Goal: Information Seeking & Learning: Check status

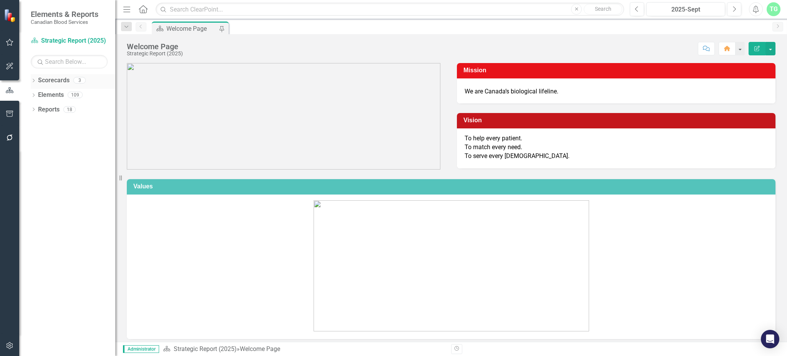
click at [34, 81] on icon "Dropdown" at bounding box center [33, 81] width 5 height 4
click at [64, 109] on link "Operational Report" at bounding box center [78, 109] width 73 height 9
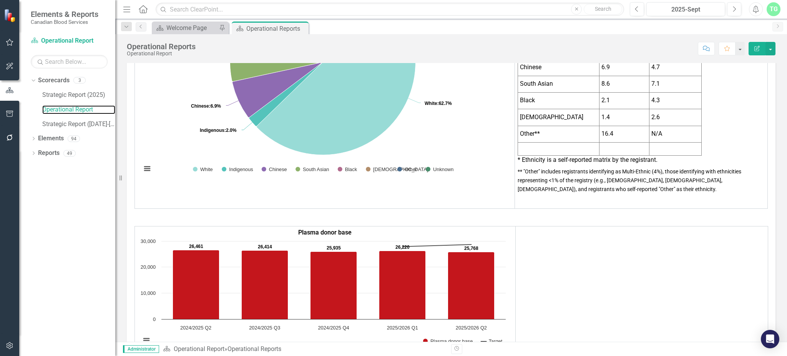
scroll to position [819, 0]
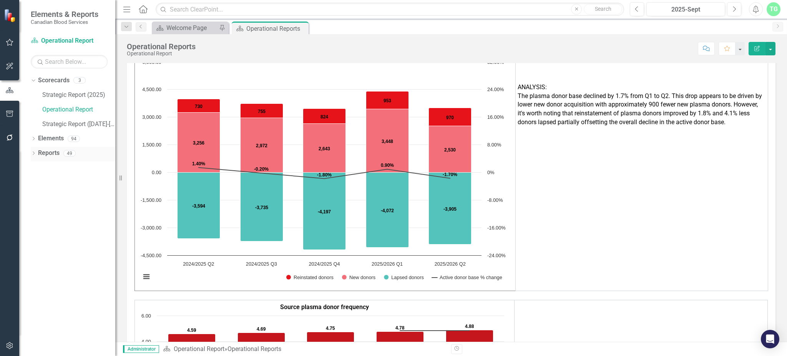
click at [33, 156] on icon "Dropdown" at bounding box center [33, 154] width 5 height 4
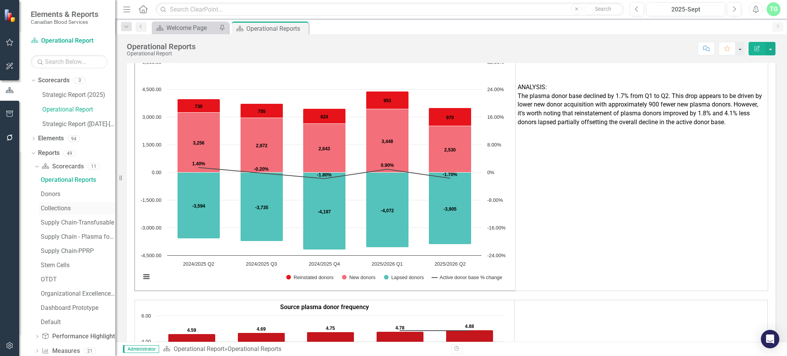
click at [65, 208] on div "Collections" at bounding box center [78, 208] width 75 height 7
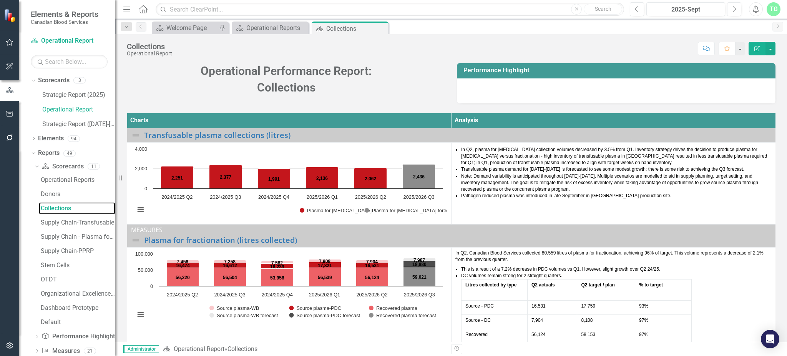
scroll to position [226, 0]
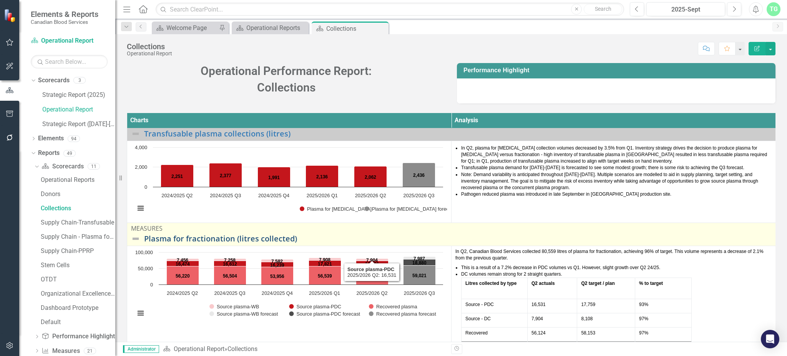
click at [285, 235] on link "Plasma for fractionation (litres collected)" at bounding box center [457, 238] width 627 height 8
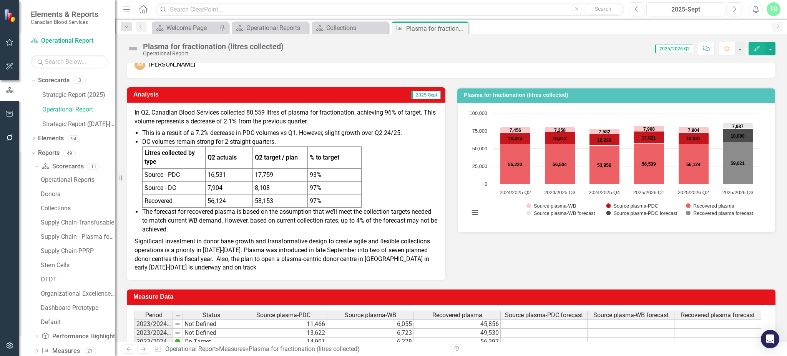
scroll to position [181, 0]
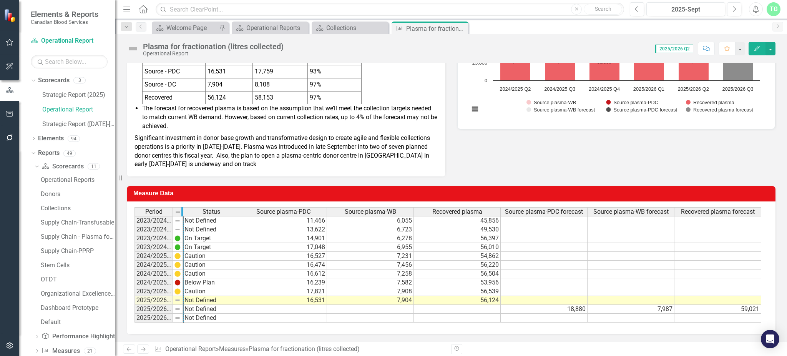
drag, startPoint x: 171, startPoint y: 205, endPoint x: 182, endPoint y: 206, distance: 10.8
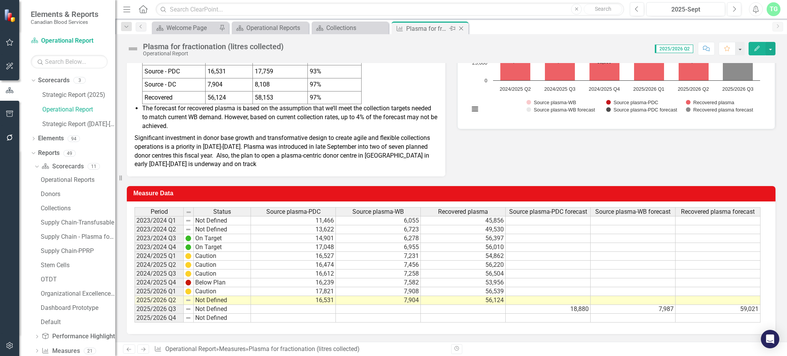
click at [462, 30] on icon "Close" at bounding box center [461, 28] width 8 height 6
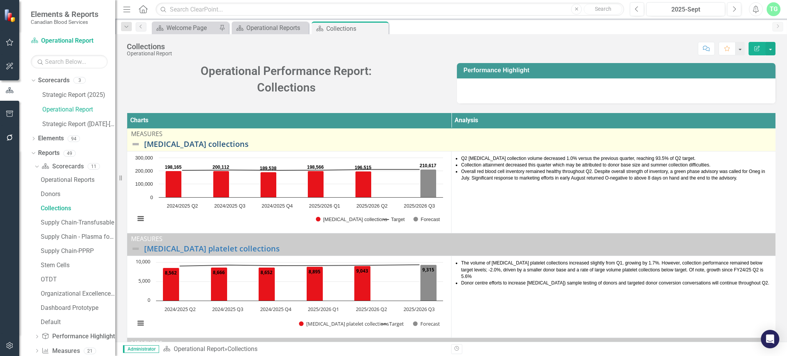
click at [206, 143] on link "[MEDICAL_DATA] collections" at bounding box center [457, 144] width 627 height 8
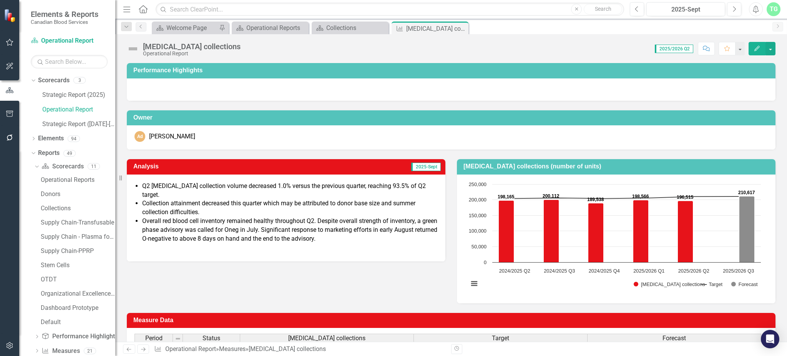
click at [0, 0] on div "Close" at bounding box center [0, 0] width 0 height 0
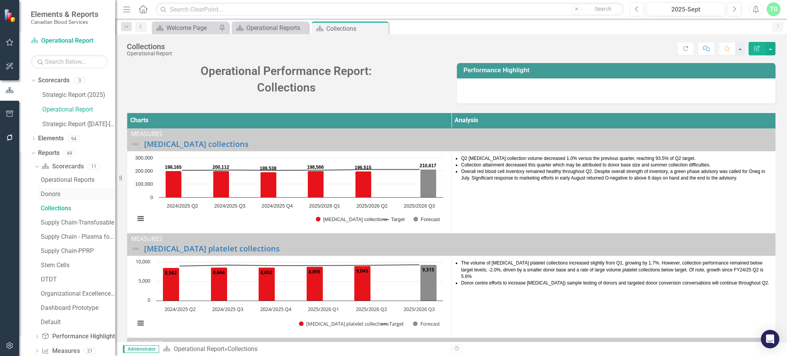
click at [68, 192] on div "Donors" at bounding box center [78, 194] width 75 height 7
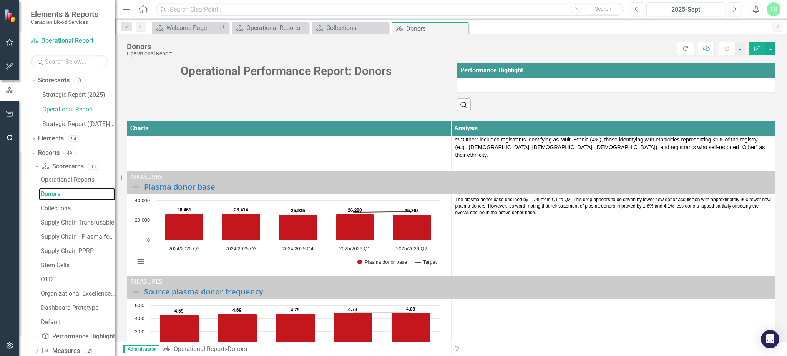
scroll to position [410, 0]
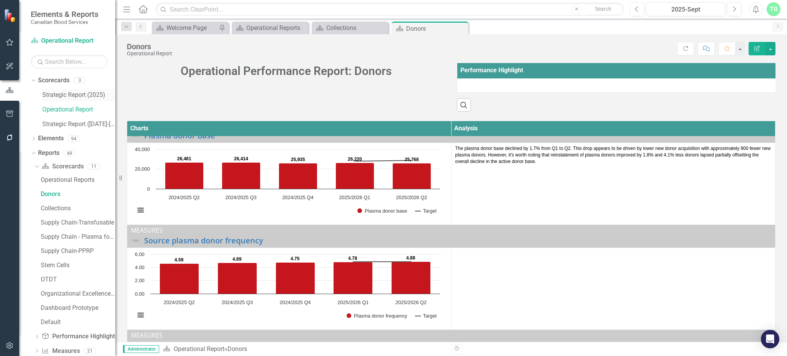
click at [93, 91] on link "Strategic Report (2025)" at bounding box center [78, 95] width 73 height 9
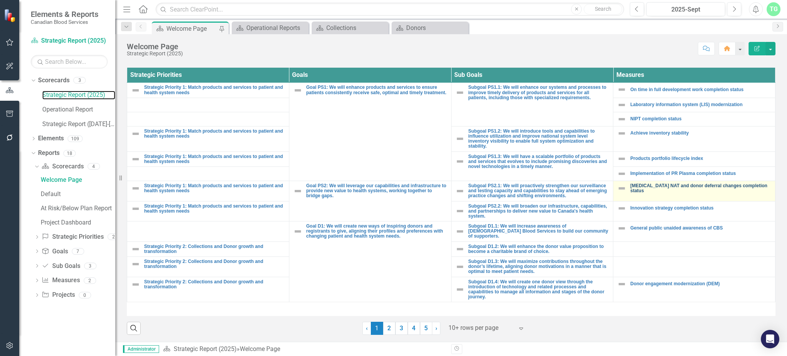
scroll to position [282, 0]
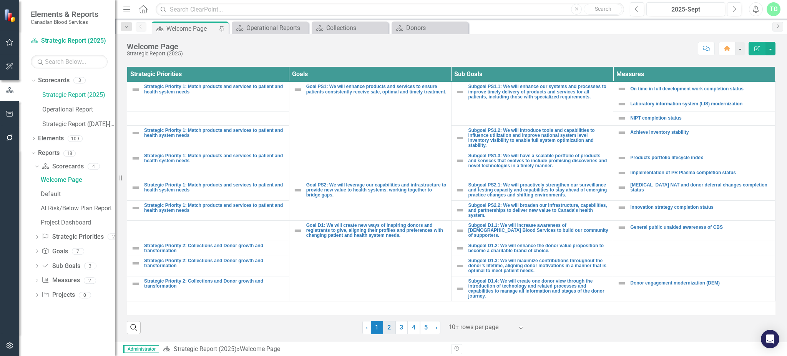
click at [387, 332] on link "2" at bounding box center [389, 327] width 12 height 13
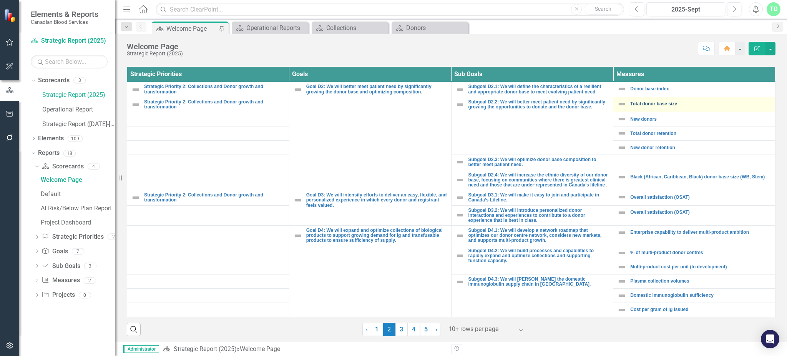
click at [650, 104] on link "Total donor base size" at bounding box center [700, 103] width 141 height 5
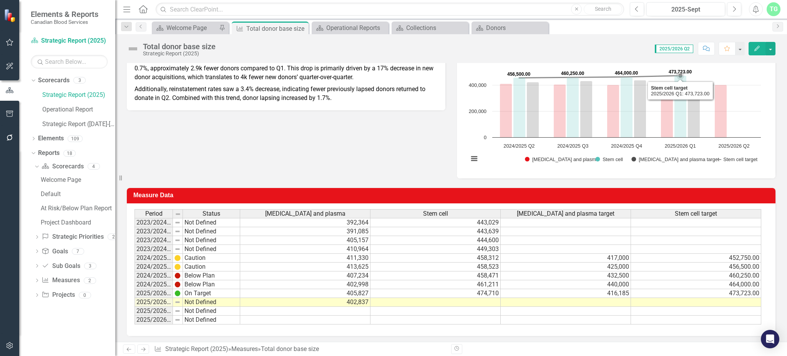
scroll to position [151, 0]
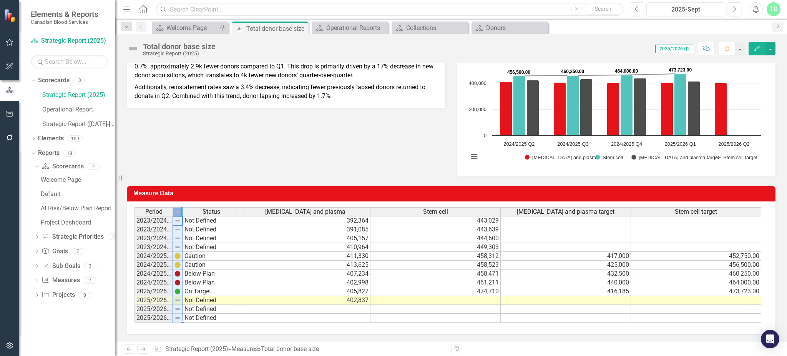
drag, startPoint x: 172, startPoint y: 206, endPoint x: 182, endPoint y: 206, distance: 9.6
click at [182, 207] on div "Period Status [MEDICAL_DATA] and plasma Stem cell [MEDICAL_DATA] and plasma tar…" at bounding box center [447, 265] width 627 height 116
click at [247, 325] on div "Period Status [MEDICAL_DATA] and plasma Stem cell [MEDICAL_DATA] and plasma tar…" at bounding box center [451, 267] width 649 height 133
drag, startPoint x: 172, startPoint y: 205, endPoint x: 181, endPoint y: 205, distance: 8.8
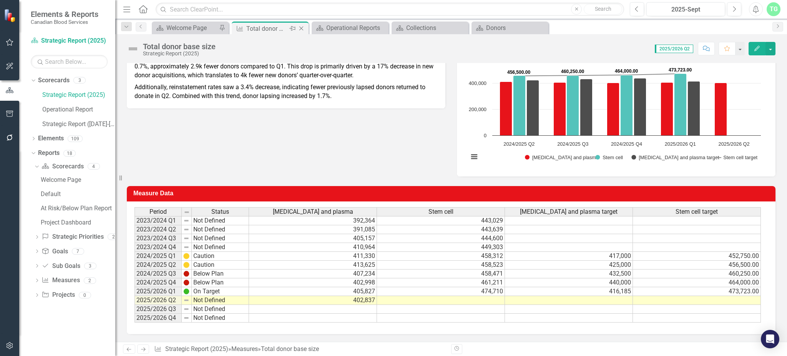
click at [303, 28] on icon "Close" at bounding box center [301, 28] width 8 height 6
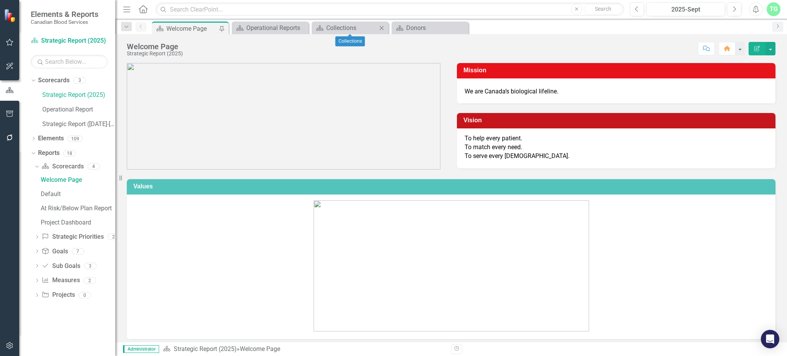
click at [381, 27] on icon "Close" at bounding box center [382, 28] width 8 height 6
click at [0, 0] on icon "Close" at bounding box center [0, 0] width 0 height 0
click at [68, 94] on link "Strategic Report (2025)" at bounding box center [78, 95] width 73 height 9
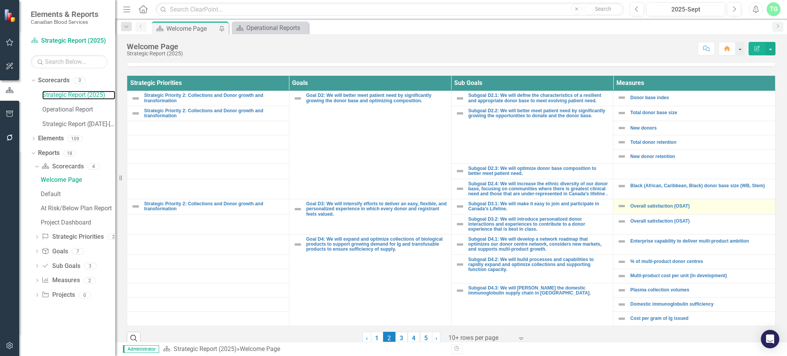
scroll to position [289, 0]
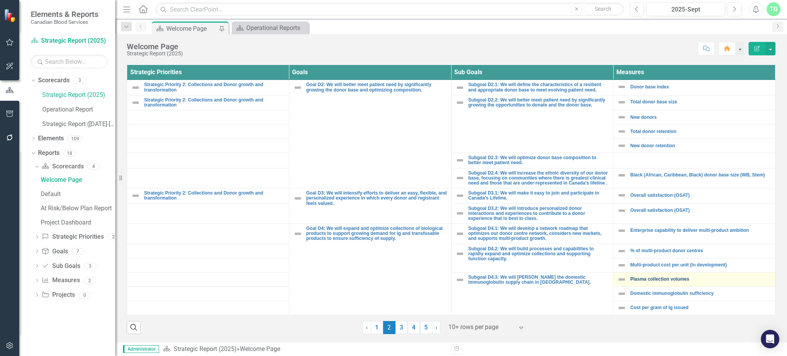
click at [675, 277] on link "Plasma collection volumes" at bounding box center [700, 279] width 141 height 5
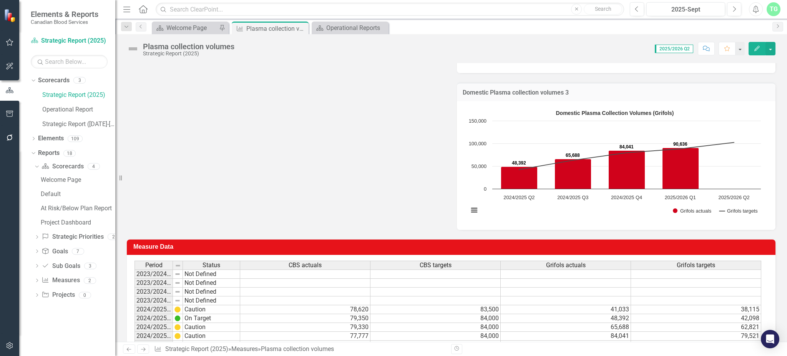
scroll to position [302, 0]
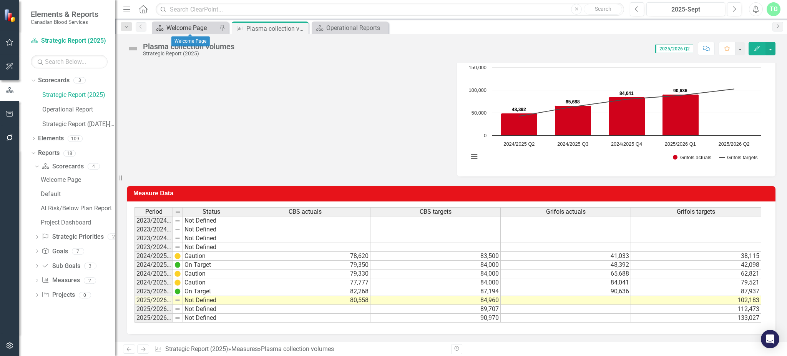
click at [197, 27] on div "Welcome Page" at bounding box center [191, 28] width 51 height 10
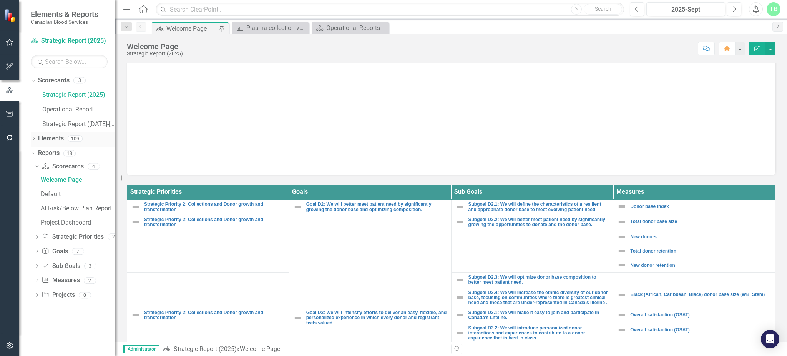
scroll to position [33, 0]
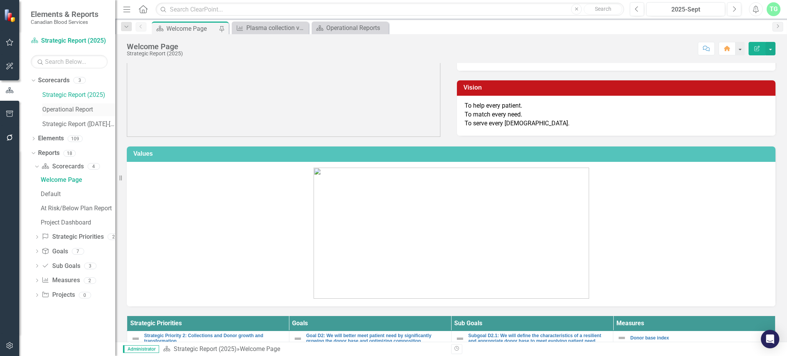
click at [89, 109] on link "Operational Report" at bounding box center [78, 109] width 73 height 9
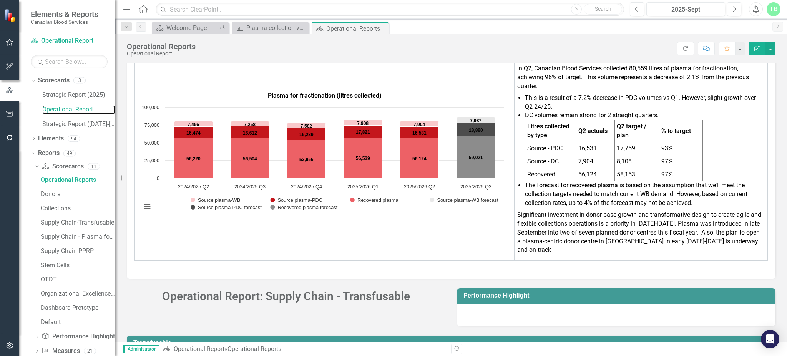
scroll to position [1969, 0]
